Goal: Check status: Check status

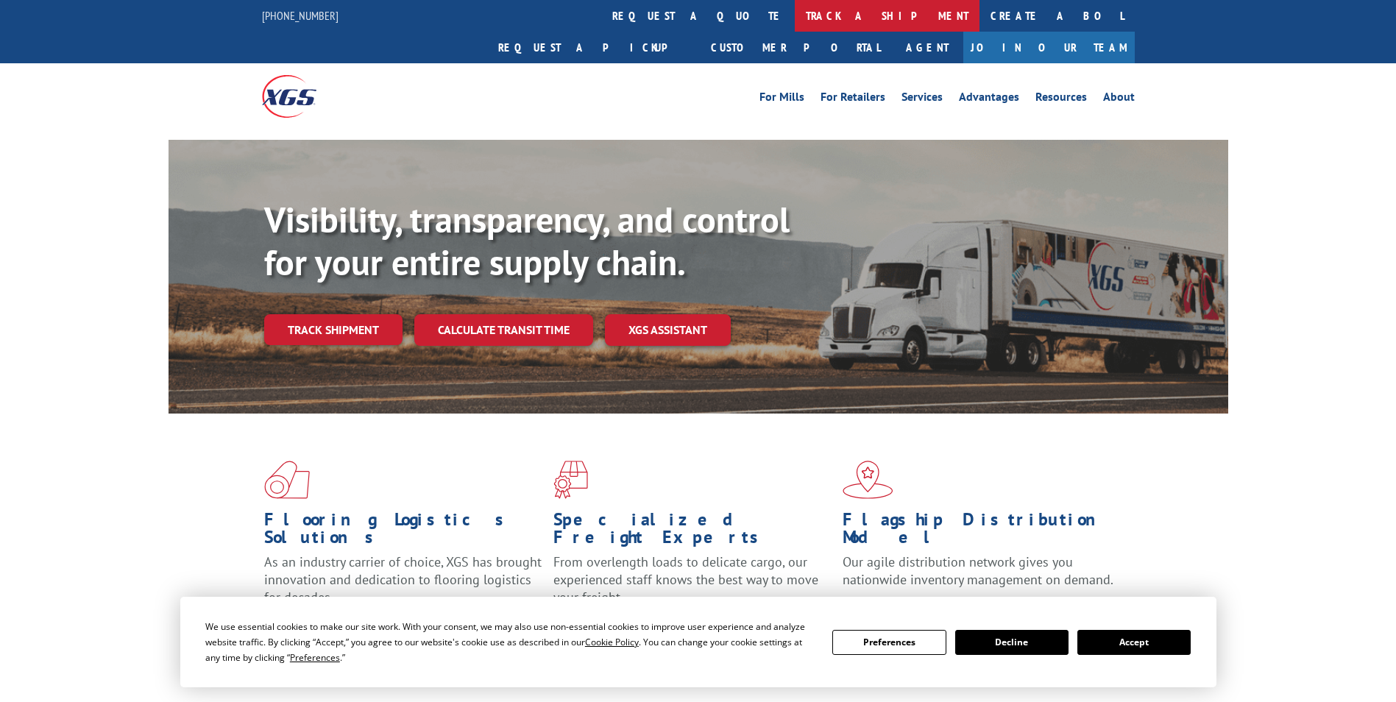
click at [795, 13] on link "track a shipment" at bounding box center [887, 16] width 185 height 32
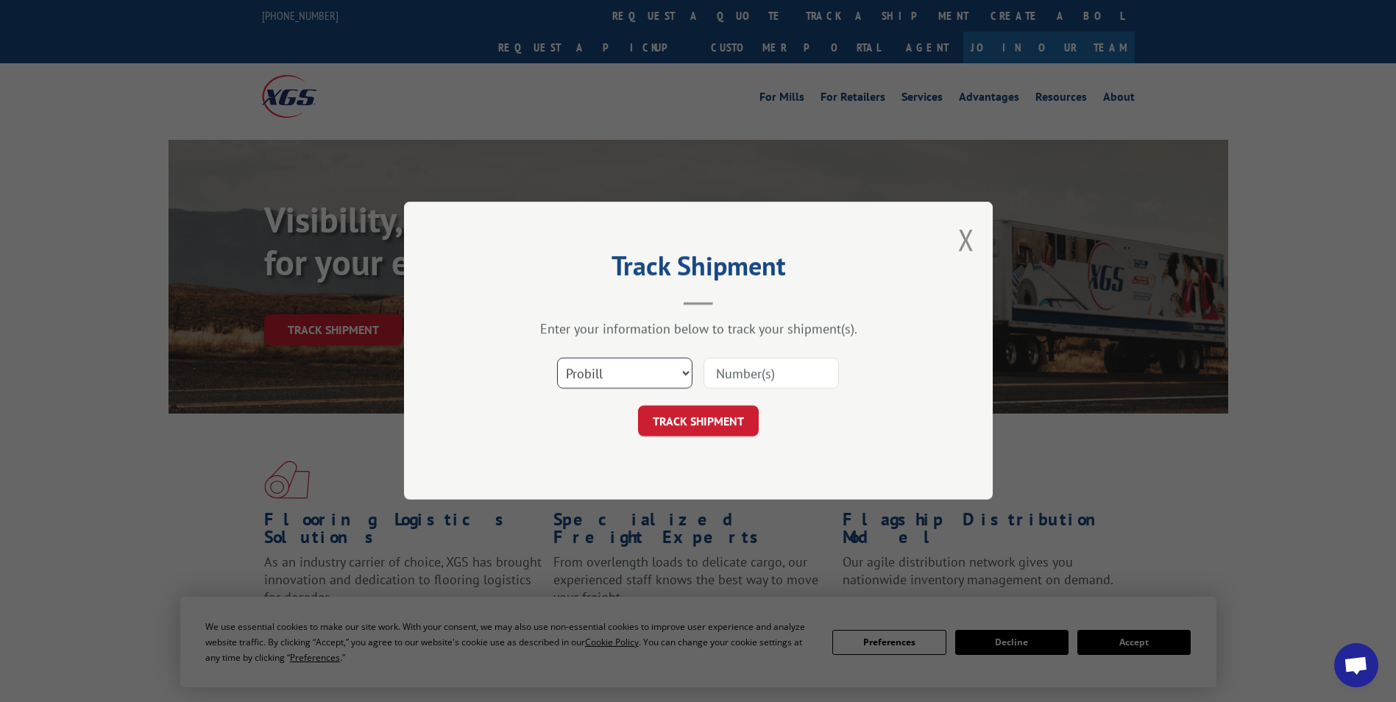
click at [642, 378] on select "Select category... Probill BOL PO" at bounding box center [624, 373] width 135 height 31
select select "po"
click at [557, 358] on select "Select category... Probill BOL PO" at bounding box center [624, 373] width 135 height 31
click at [743, 376] on input at bounding box center [770, 373] width 135 height 31
paste input "04504438"
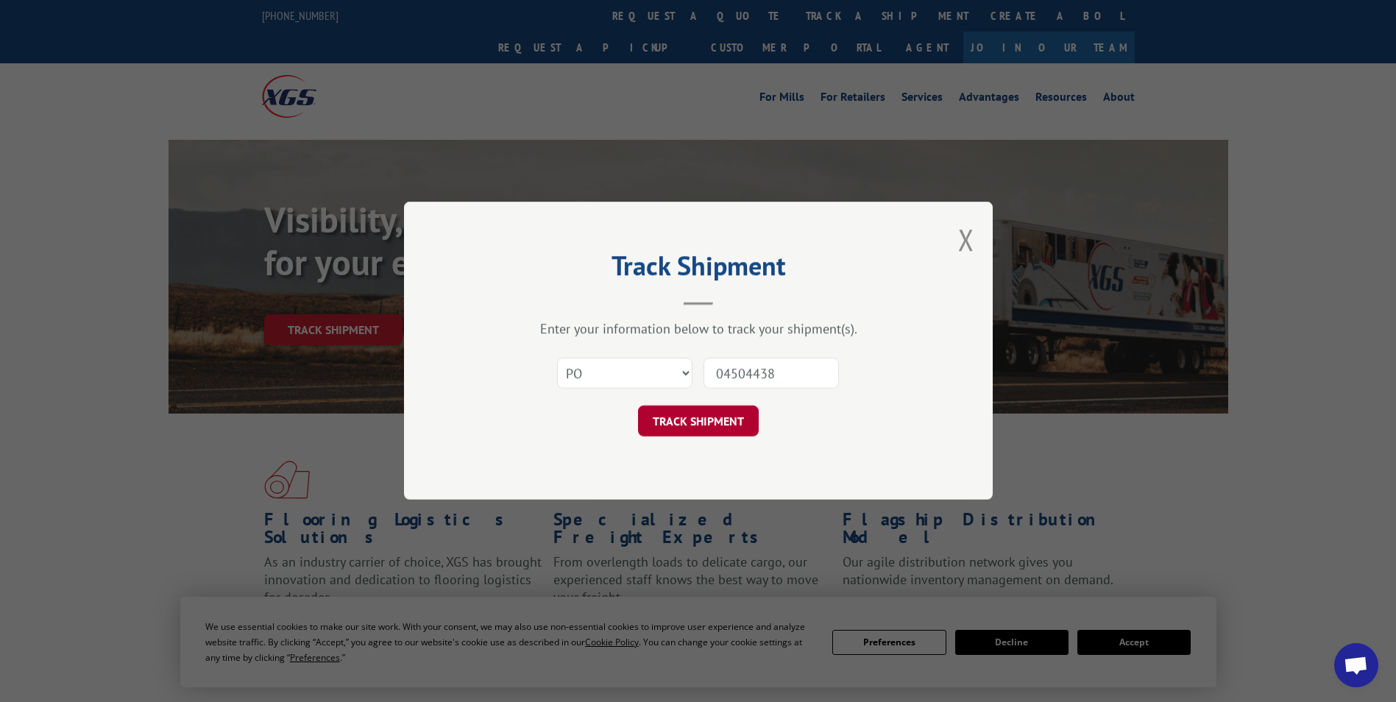
type input "04504438"
click at [711, 420] on button "TRACK SHIPMENT" at bounding box center [698, 421] width 121 height 31
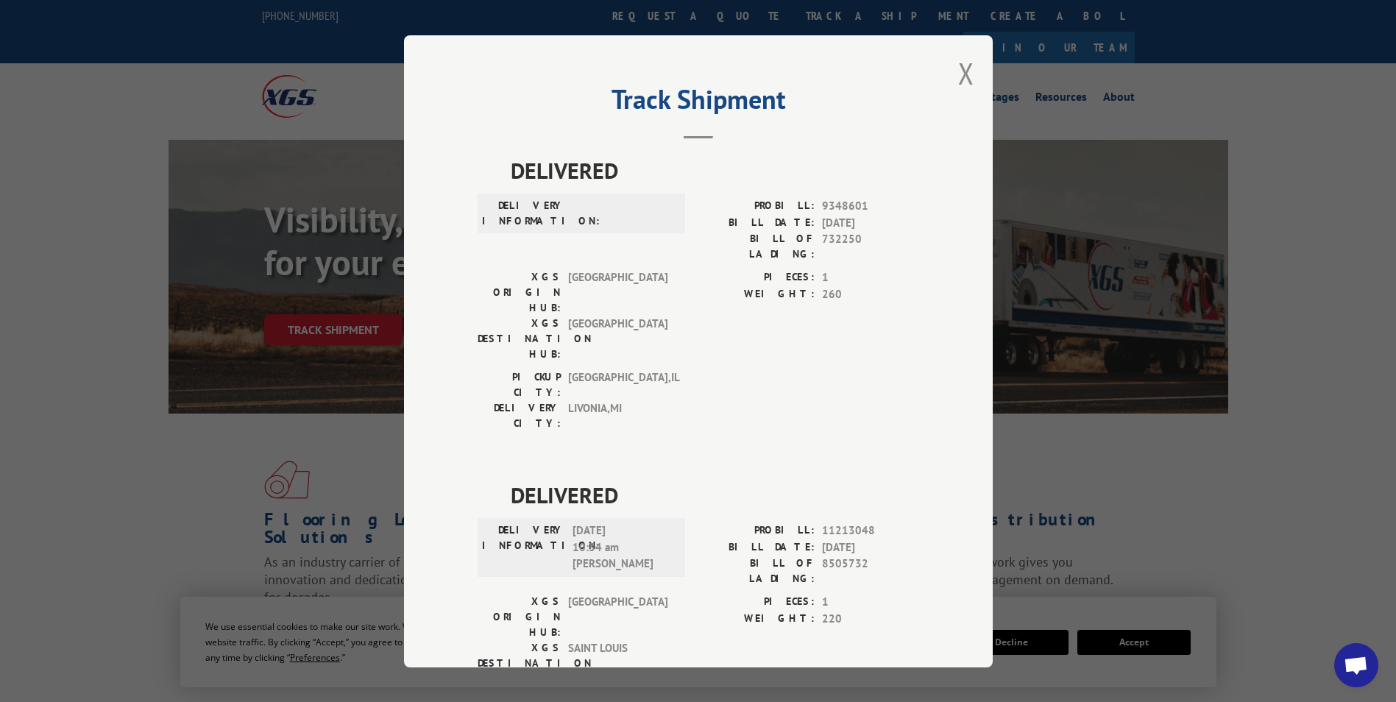
click at [958, 75] on button "Close modal" at bounding box center [966, 73] width 16 height 39
